Goal: Complete application form

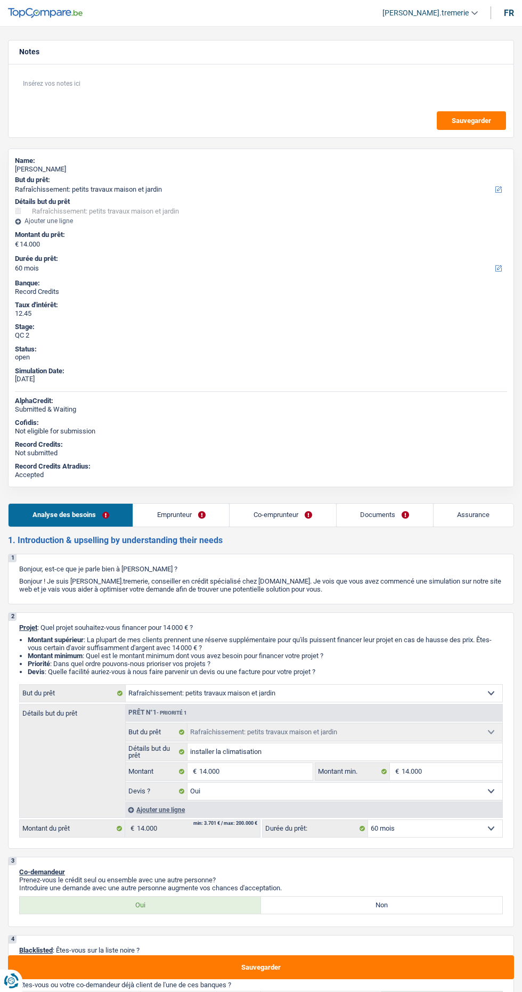
select select "houseOrGarden"
select select "60"
select select "houseOrGarden"
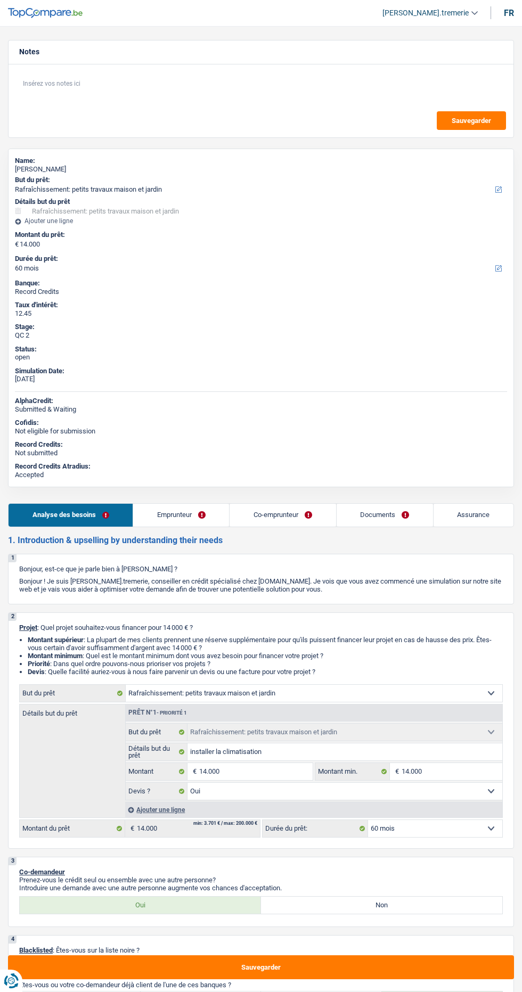
select select "yes"
select select "60"
select select "privateEmployee"
select select "worker"
select select "familyAllowances"
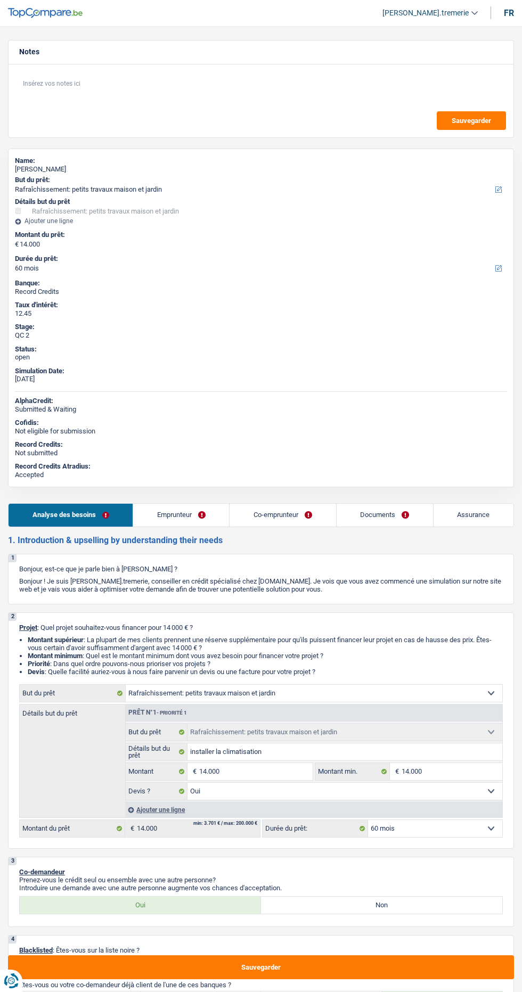
select select "netSalary"
select select "mealVouchers"
select select "netSalary"
select select "ownerWithMortgage"
select select "cardOrCredit"
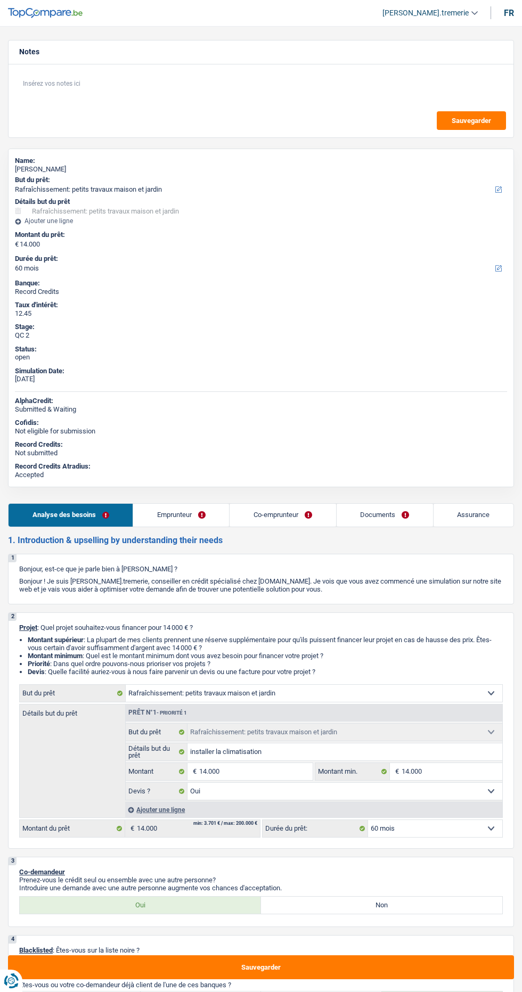
select select "cardOrCredit"
select select "mortgage"
select select "360"
select select "houseOrGarden"
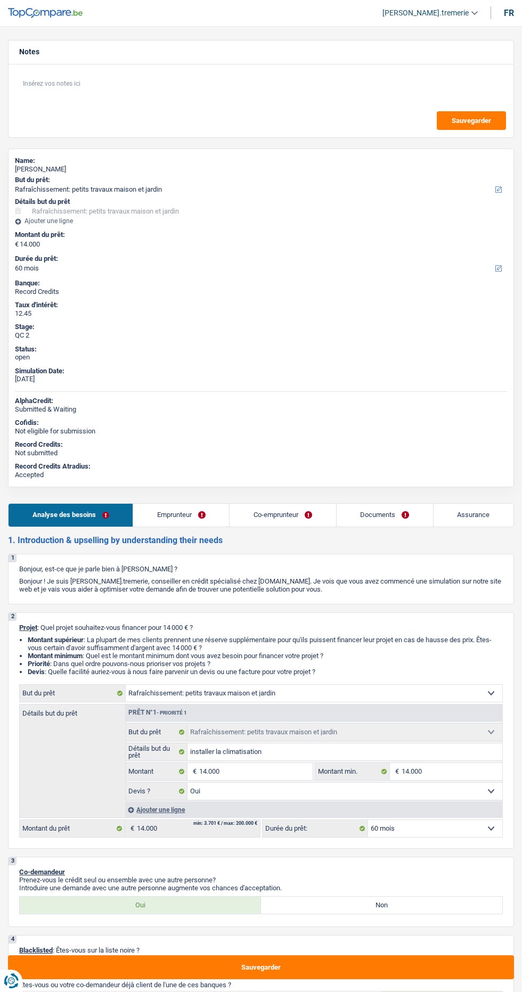
select select "yes"
select select "60"
select select "32"
select select "cohabitation"
click at [177, 512] on link "Emprunteur" at bounding box center [181, 515] width 96 height 23
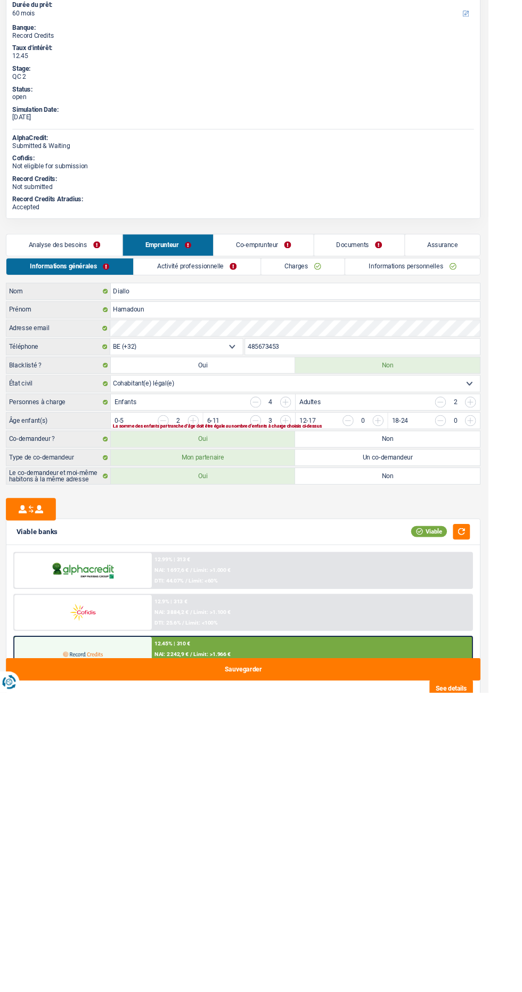
click at [227, 537] on link "Activité professionnelle" at bounding box center [211, 538] width 135 height 18
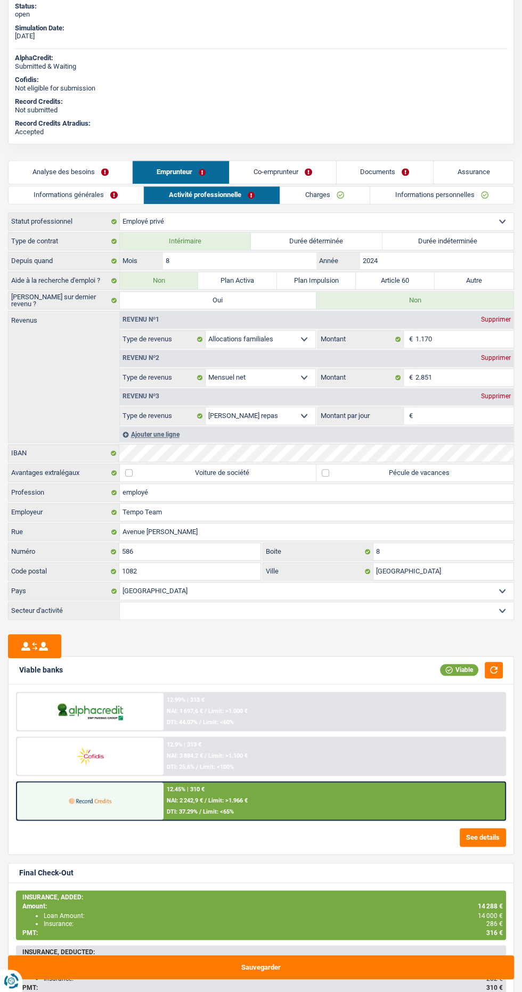
scroll to position [343, 0]
click at [341, 202] on link "Charges" at bounding box center [324, 195] width 89 height 18
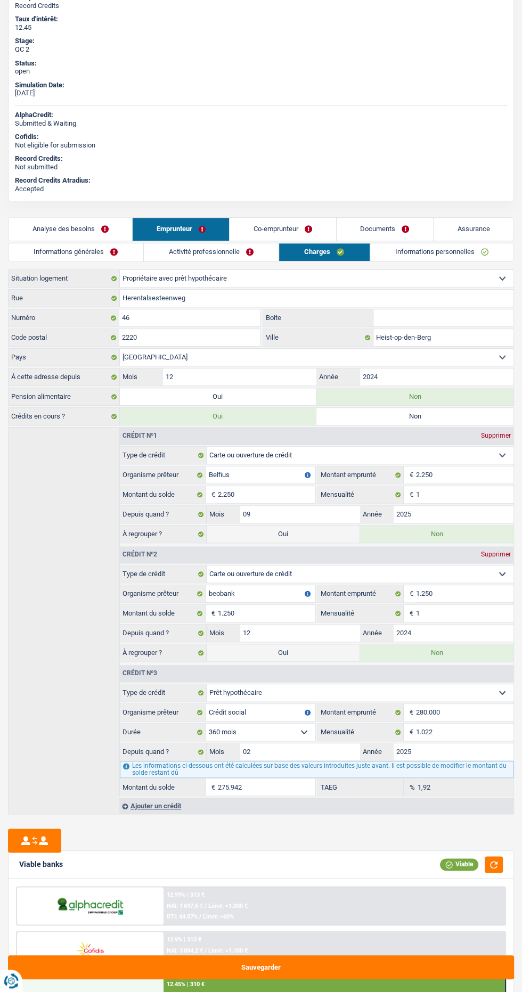
scroll to position [286, 0]
click at [234, 254] on link "Activité professionnelle" at bounding box center [211, 252] width 135 height 18
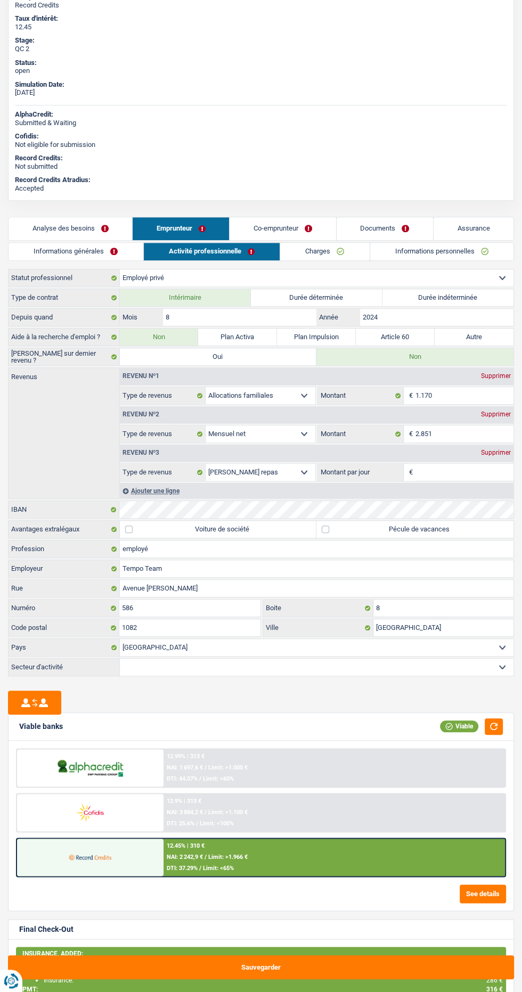
click at [414, 253] on link "Informations personnelles" at bounding box center [442, 252] width 144 height 18
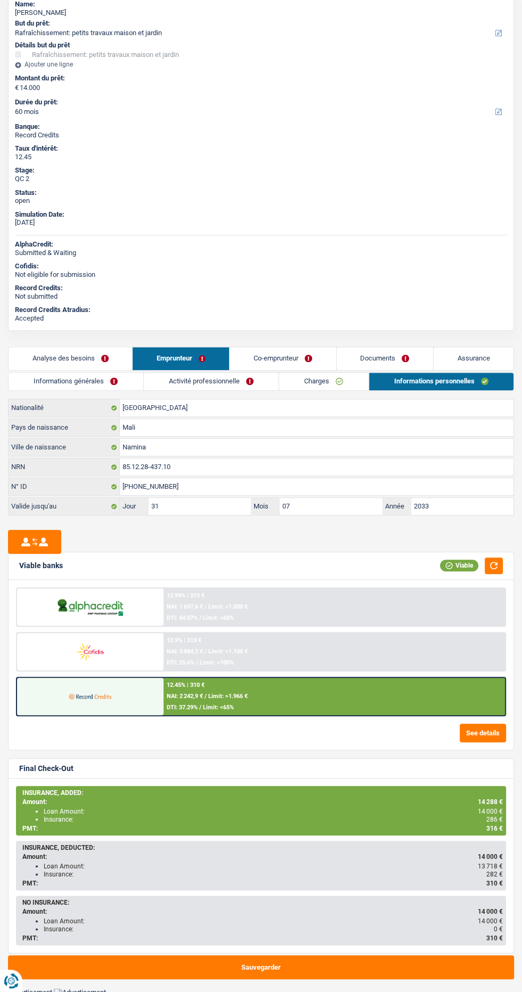
click at [309, 356] on link "Co-emprunteur" at bounding box center [282, 358] width 106 height 23
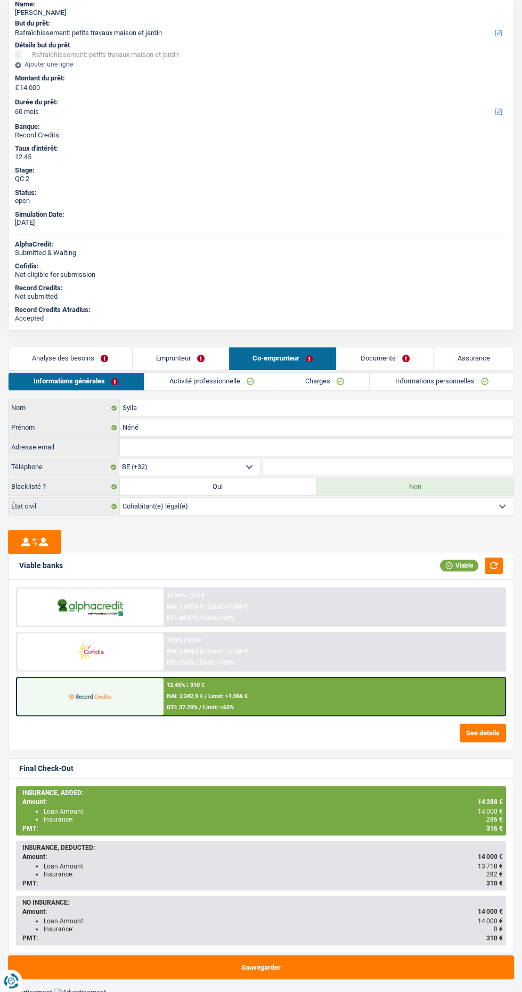
click at [244, 385] on link "Activité professionnelle" at bounding box center [211, 382] width 135 height 18
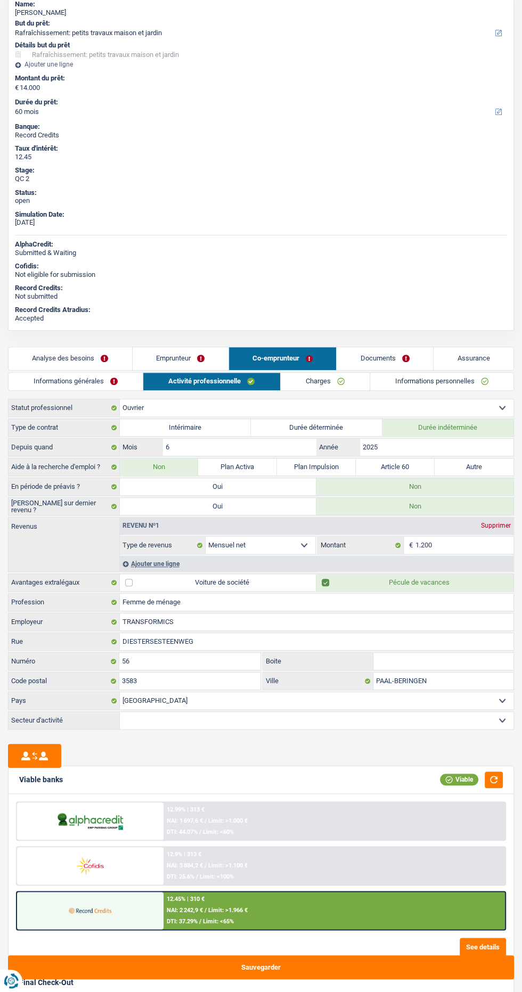
click at [328, 386] on link "Charges" at bounding box center [325, 382] width 89 height 18
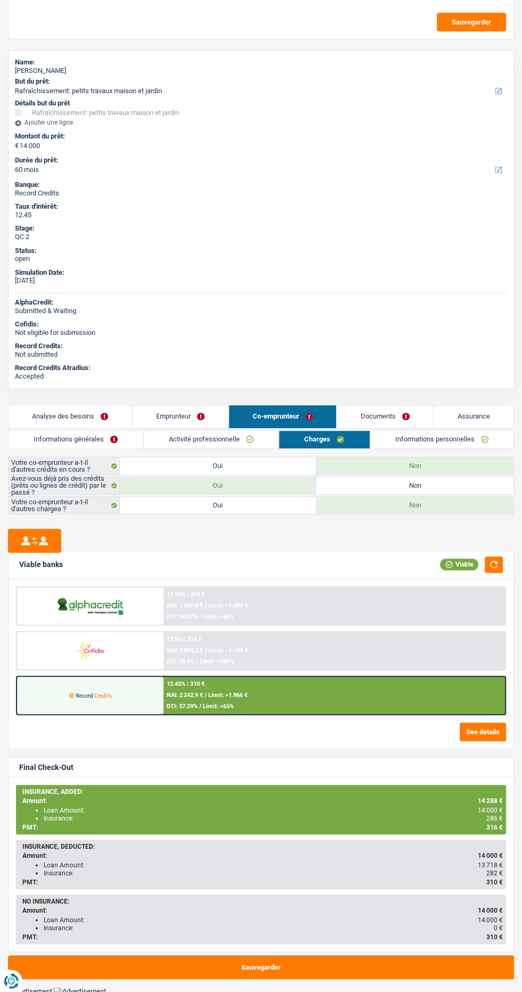
click at [244, 437] on link "Activité professionnelle" at bounding box center [211, 440] width 135 height 18
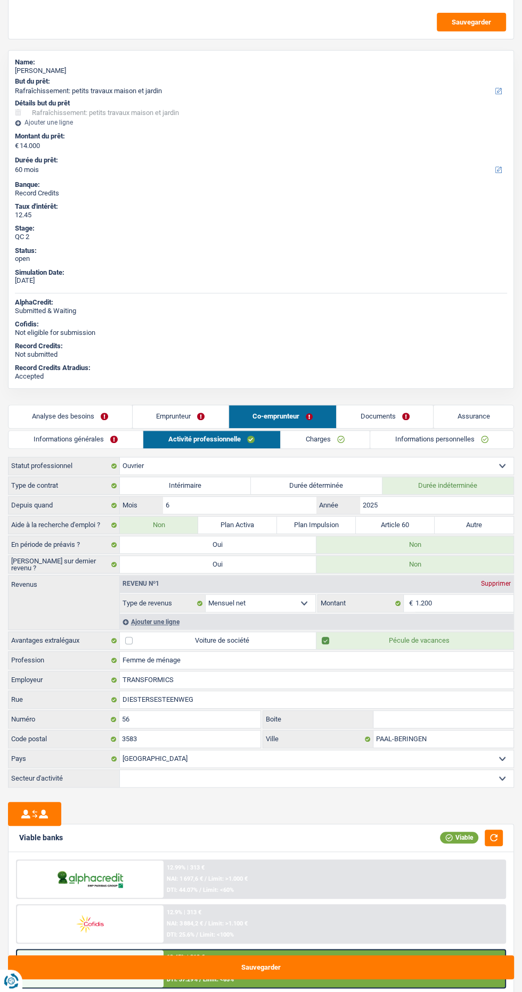
click at [179, 413] on link "Emprunteur" at bounding box center [181, 416] width 96 height 23
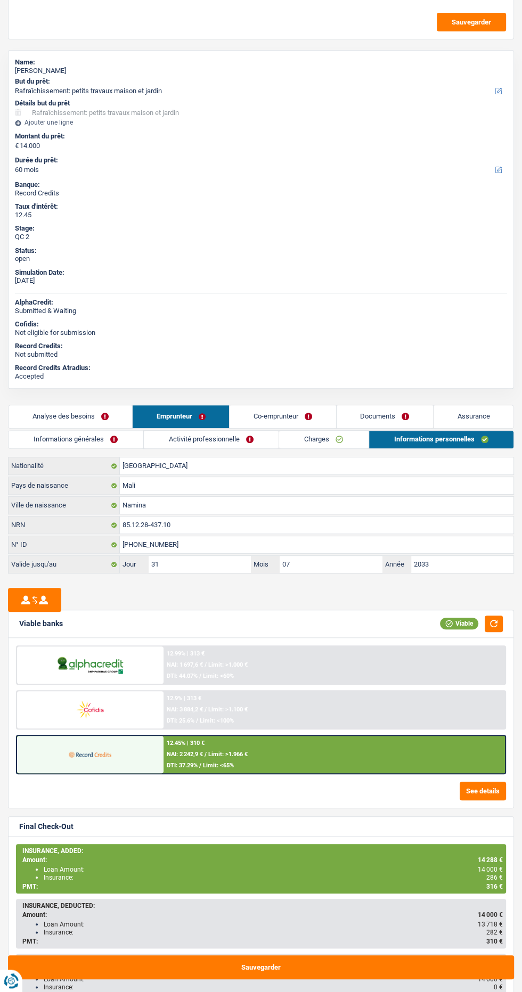
click at [234, 438] on link "Activité professionnelle" at bounding box center [211, 440] width 135 height 18
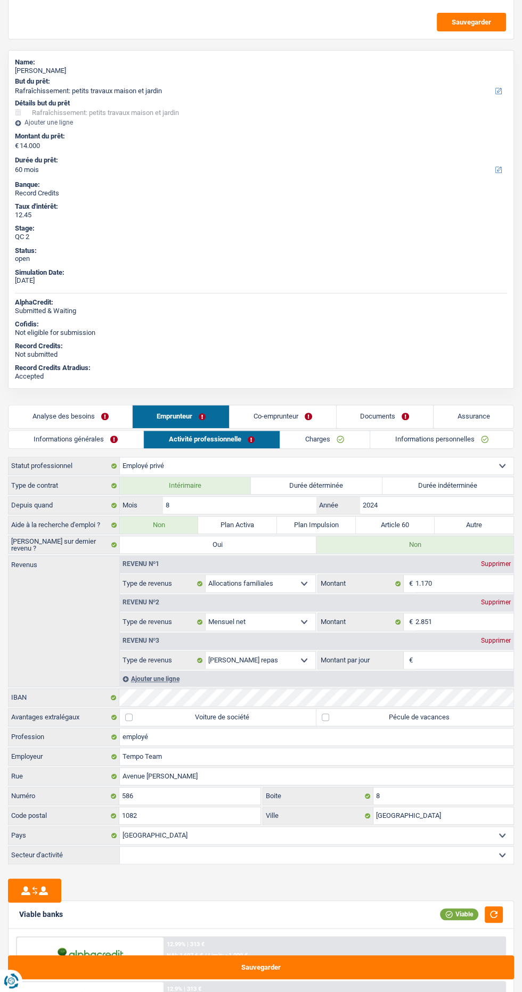
click at [302, 418] on link "Co-emprunteur" at bounding box center [282, 416] width 106 height 23
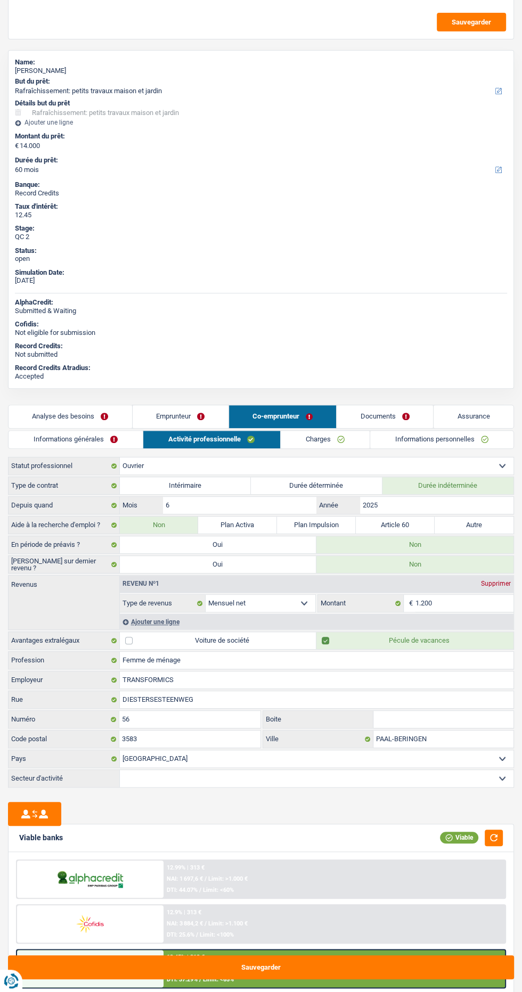
click at [404, 415] on link "Documents" at bounding box center [384, 416] width 96 height 23
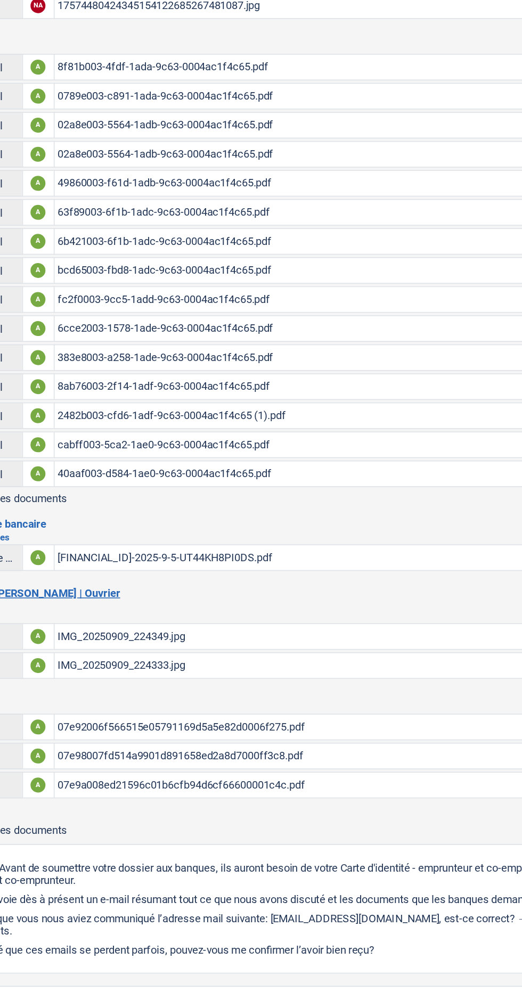
scroll to position [293, 0]
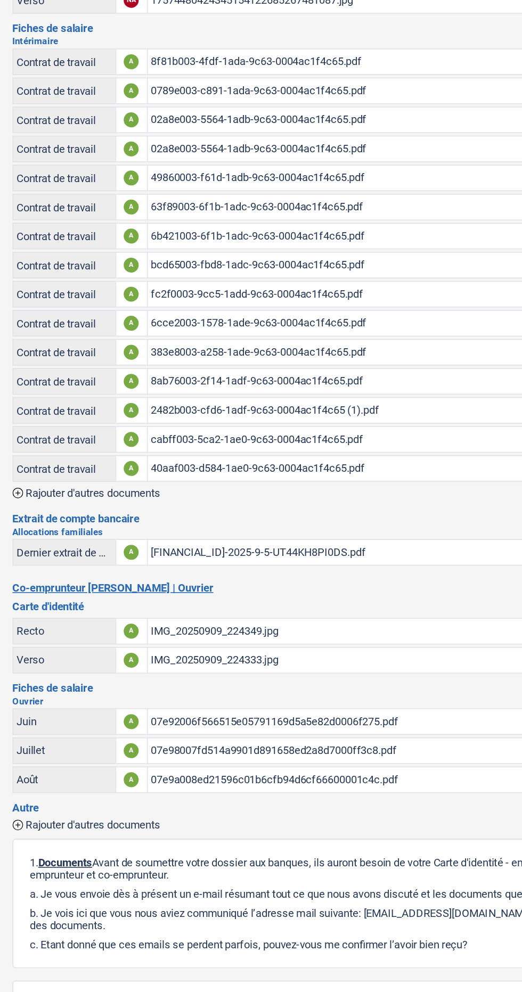
click at [200, 785] on div "07e9a008ed21596c01b6cfb94d6cf66600001c4c.pdf" at bounding box center [276, 793] width 359 height 16
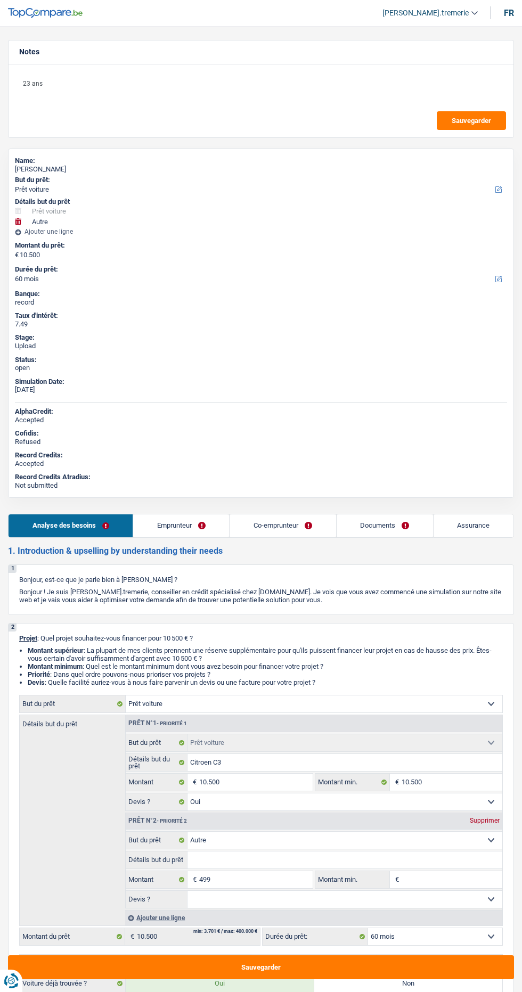
select select "car"
select select "other"
select select "60"
select select "car"
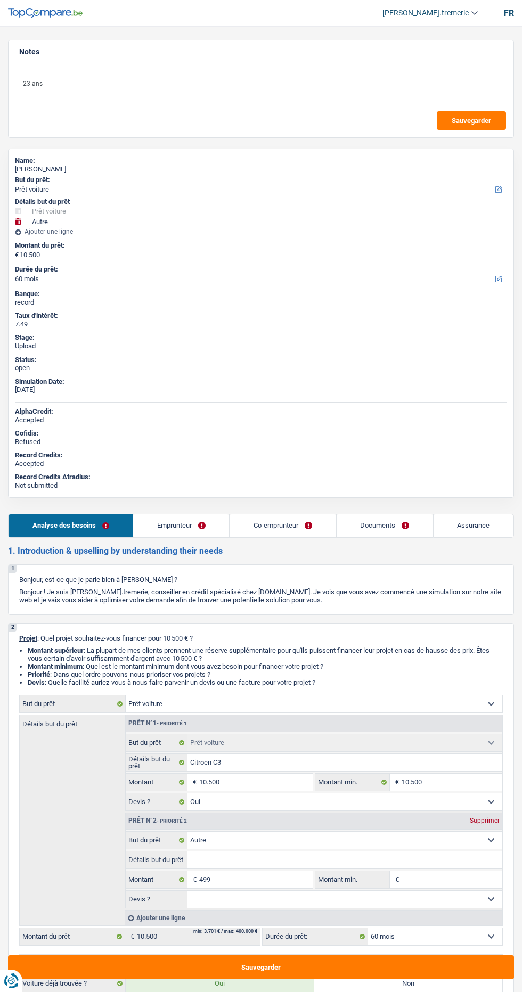
select select "car"
select select "yes"
select select "other"
select select "60"
select select "invalid"
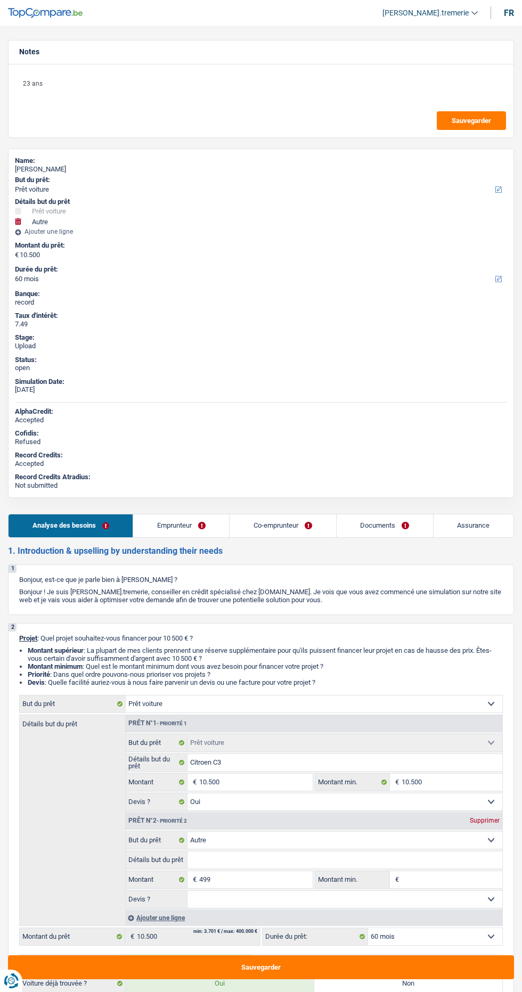
select select "invalid"
select select "disabilityPension"
select select "familyAllowances"
select select "disabilityPension"
select select "rents"
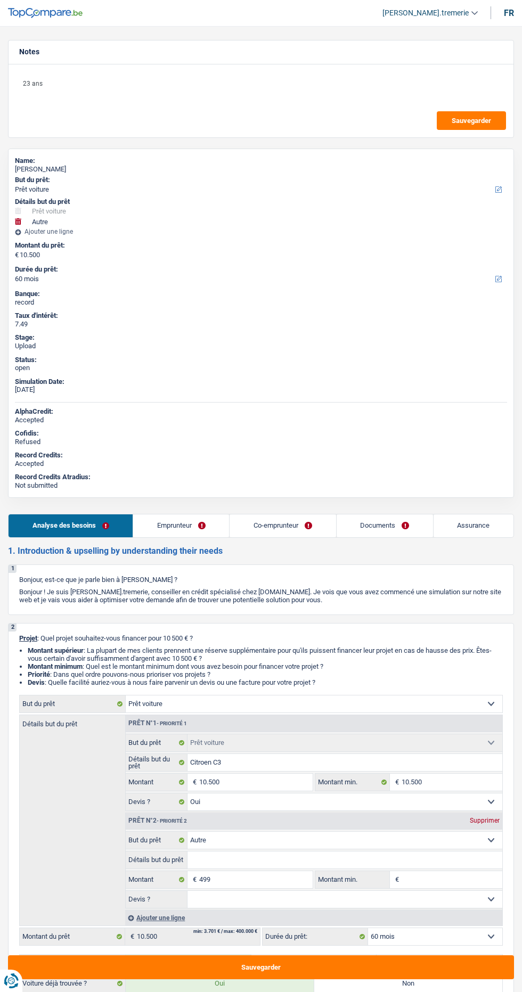
select select "car"
select select "yes"
select select "other"
select select "60"
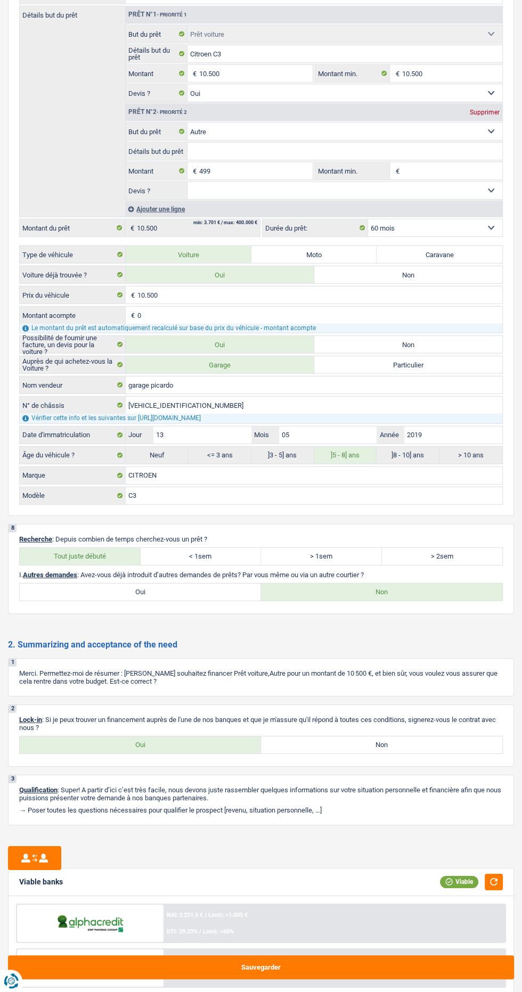
click at [281, 904] on div "NAI: 2 251,5 € / Limit: >1.000 € DTI: 29.23% / Limit: <60%" at bounding box center [333, 922] width 341 height 37
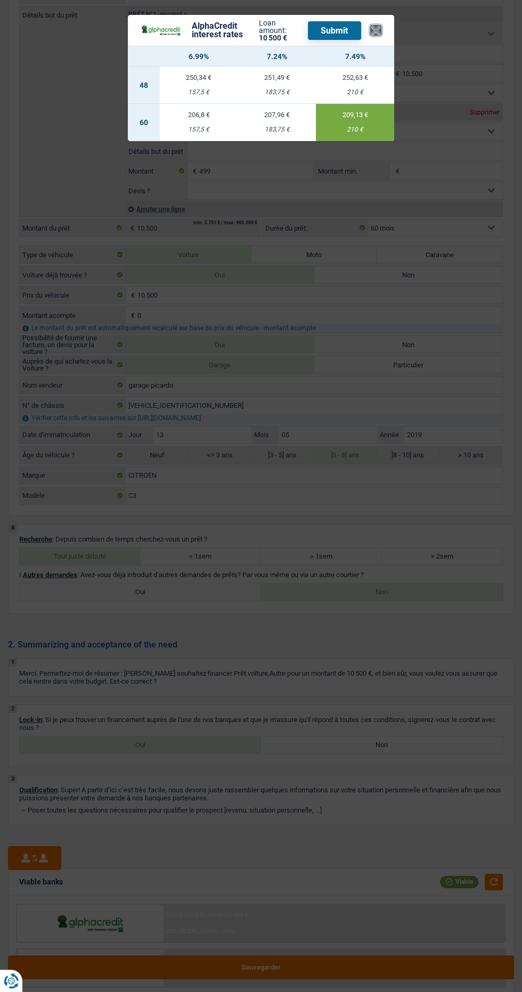
click at [377, 31] on button "×" at bounding box center [375, 30] width 11 height 11
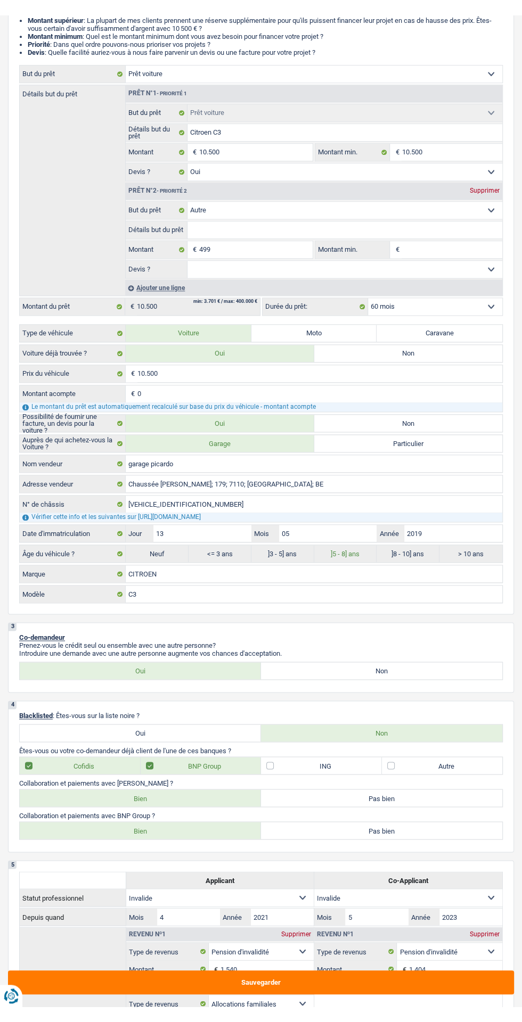
scroll to position [448, 0]
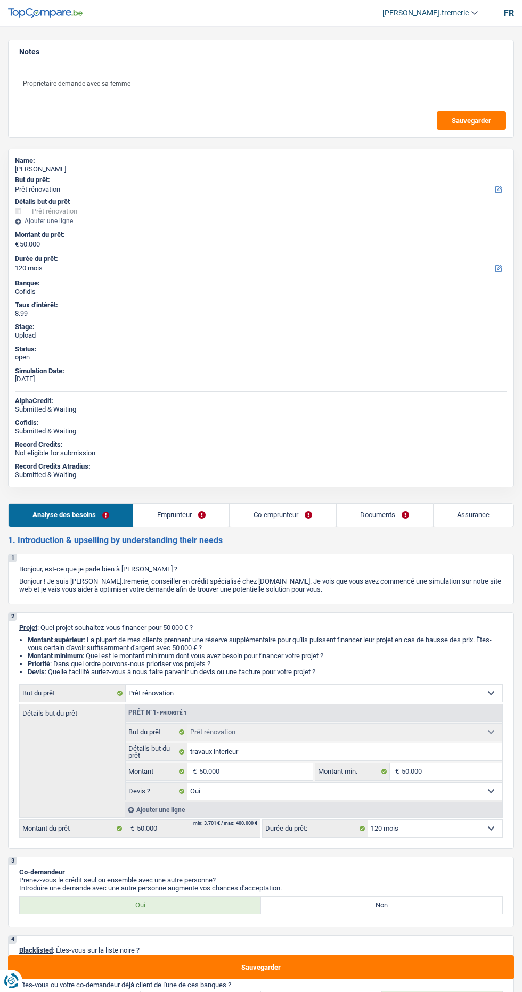
select select "renovation"
select select "120"
select select "renovation"
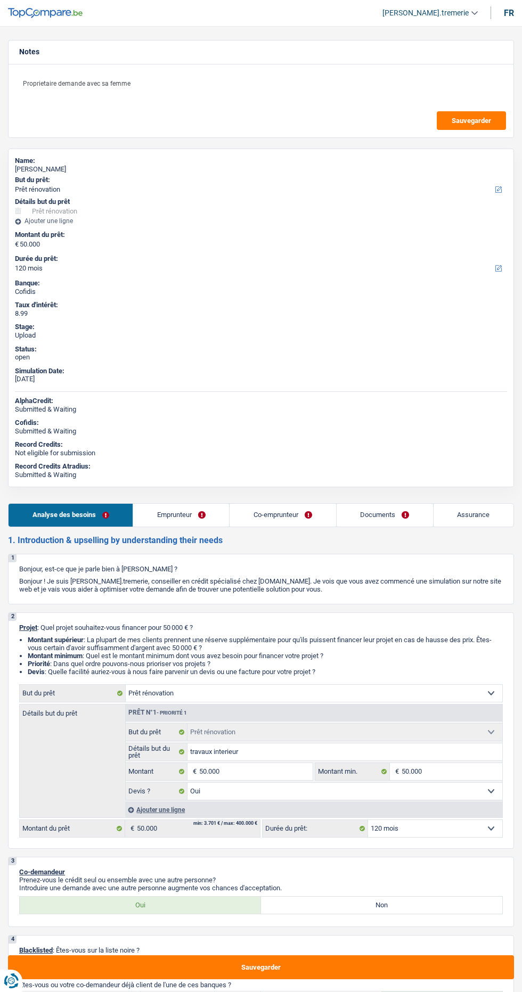
select select "yes"
select select "120"
select select "privateEmployee"
select select "netSalary"
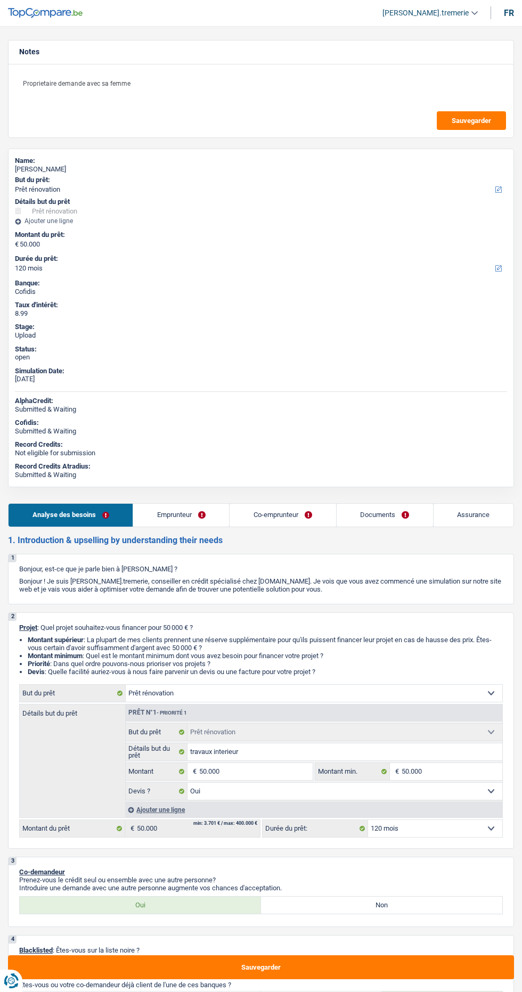
select select "familyAllowances"
select select "mealVouchers"
select select "netSalary"
select select "mealVouchers"
select select "ownerWithMortgage"
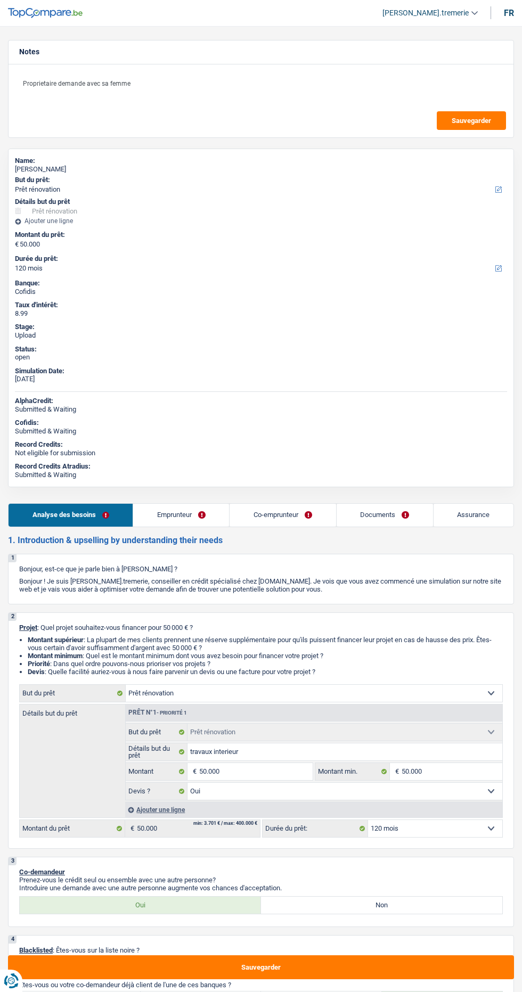
select select "mortgage"
select select "240"
select select "personalLoan"
select select "homeFurnishingOrRelocation"
select select "84"
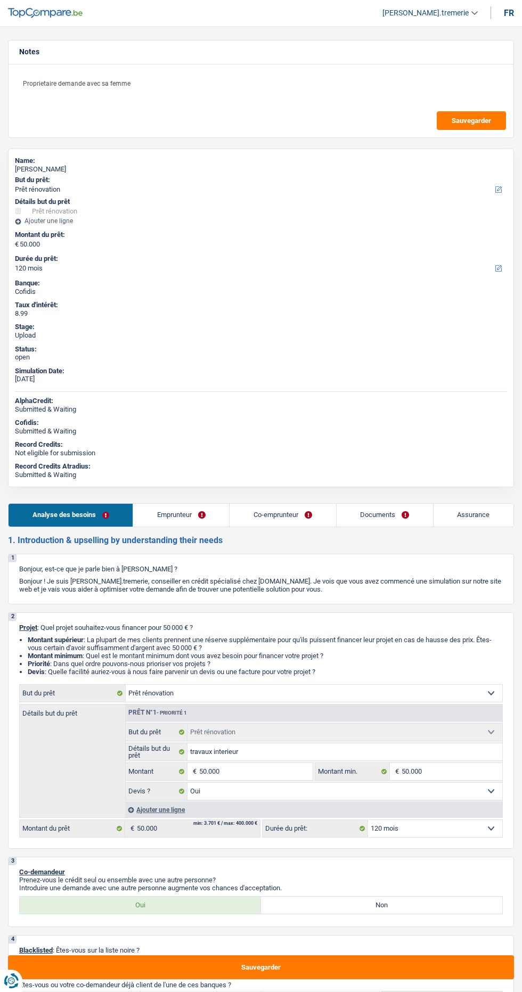
select select "renovation"
select select "yes"
select select "120"
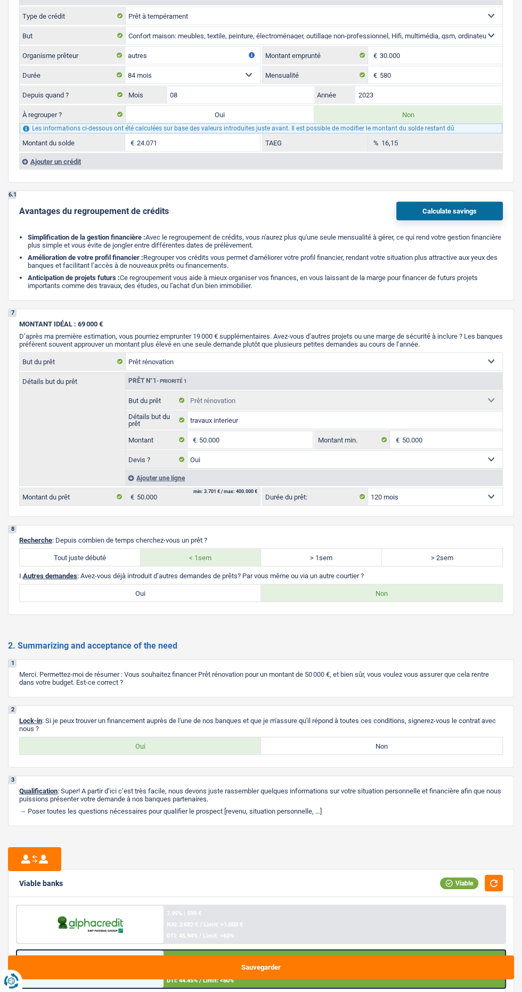
scroll to position [1772, 0]
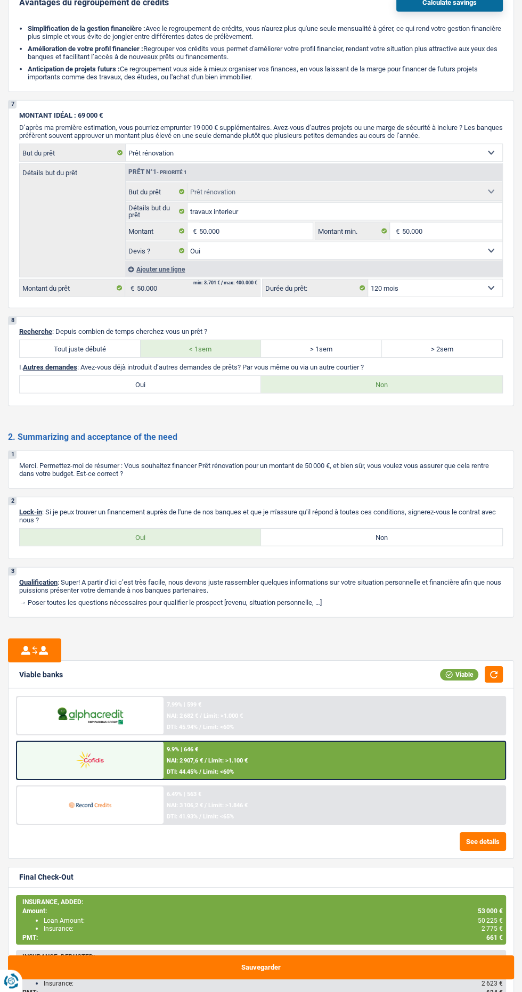
click at [331, 752] on div "9.9% | 646 € NAI: 2 907,6 € / Limit: >1.100 € DTI: 44.45% / Limit: <60%" at bounding box center [333, 760] width 341 height 37
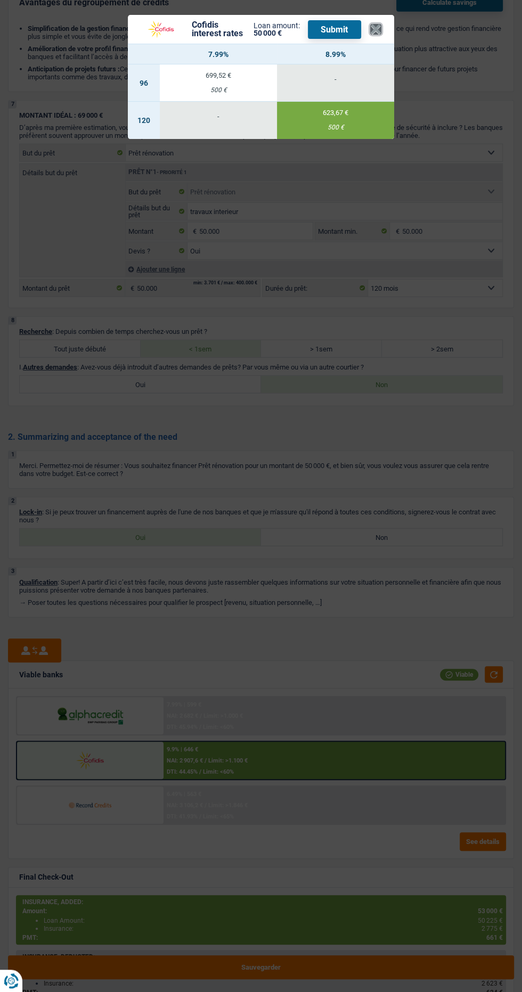
click at [375, 30] on button "×" at bounding box center [375, 29] width 11 height 11
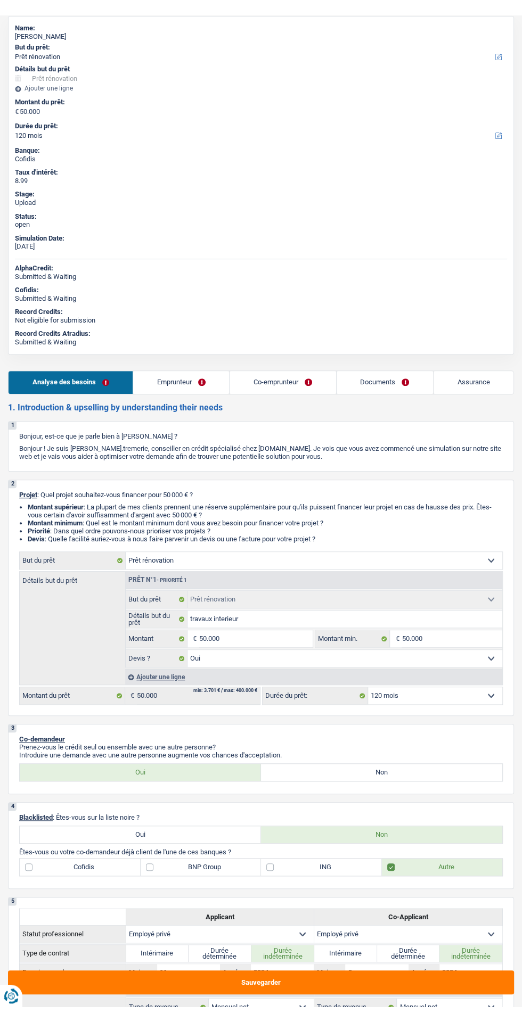
scroll to position [0, 0]
